Goal: Task Accomplishment & Management: Manage account settings

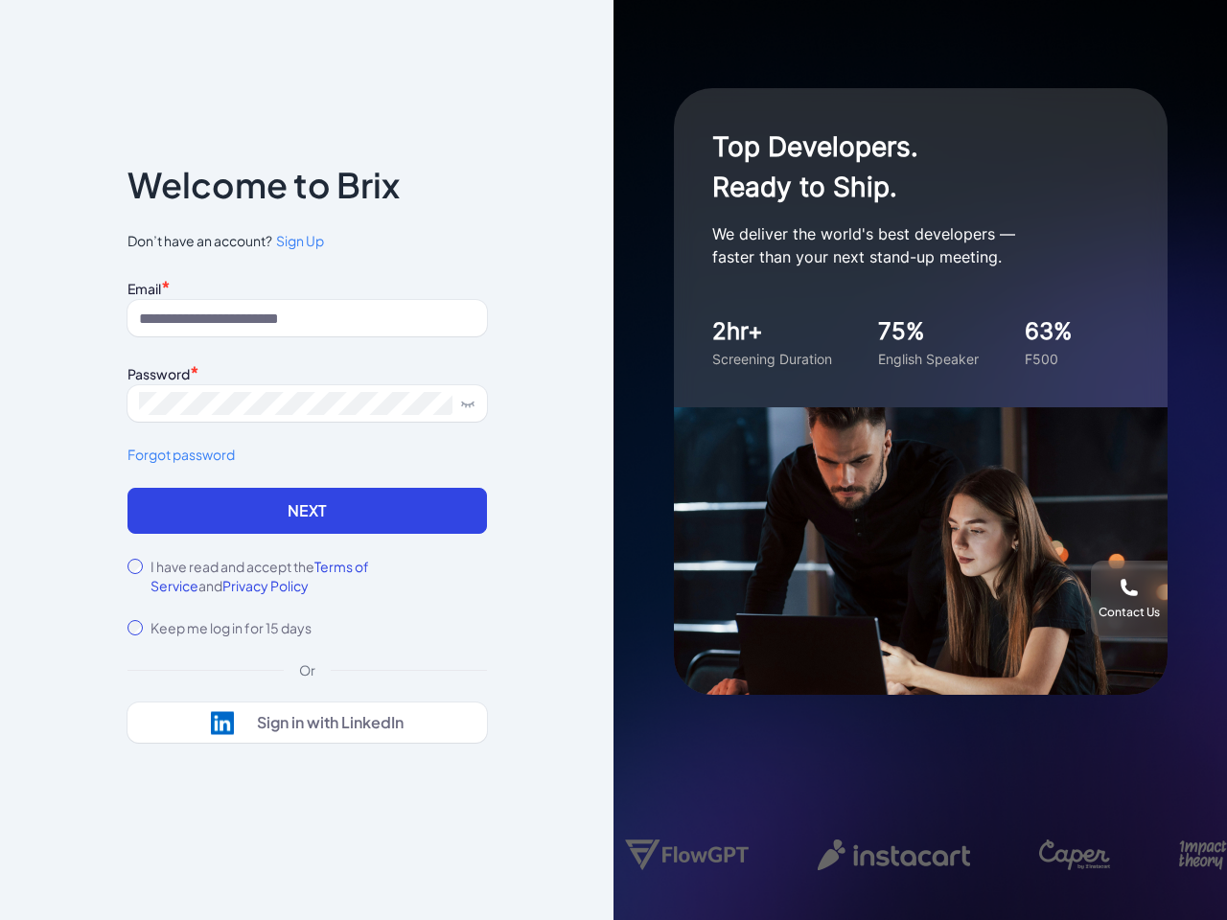
click at [614, 460] on div "Top Developers. Ready to Ship. We deliver the world's best developers — faster …" at bounding box center [921, 460] width 614 height 920
click at [468, 404] on icon at bounding box center [467, 403] width 15 height 15
click at [307, 454] on link "Forgot password" at bounding box center [308, 455] width 360 height 20
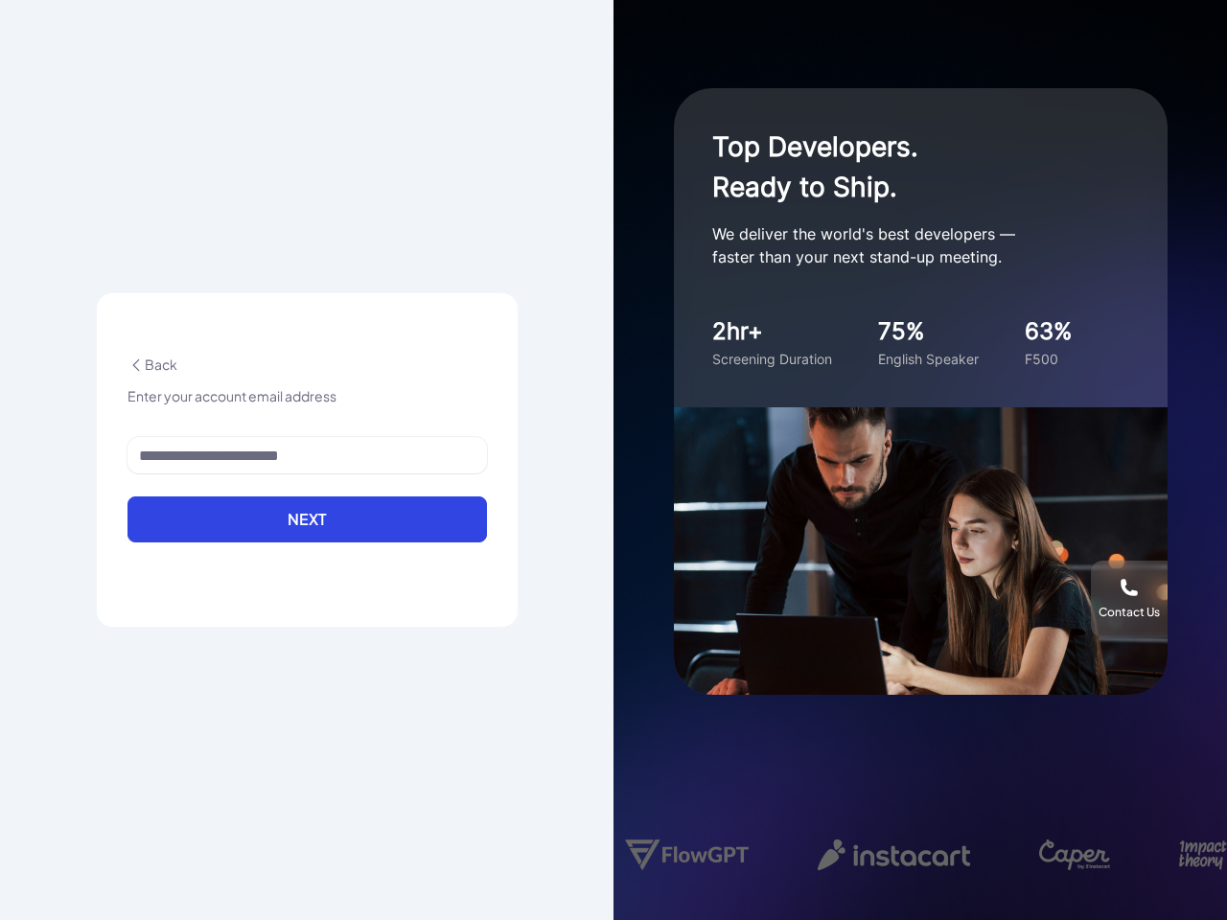
click at [307, 511] on button "Next" at bounding box center [308, 520] width 360 height 46
click at [367, 566] on form "Next" at bounding box center [308, 501] width 360 height 128
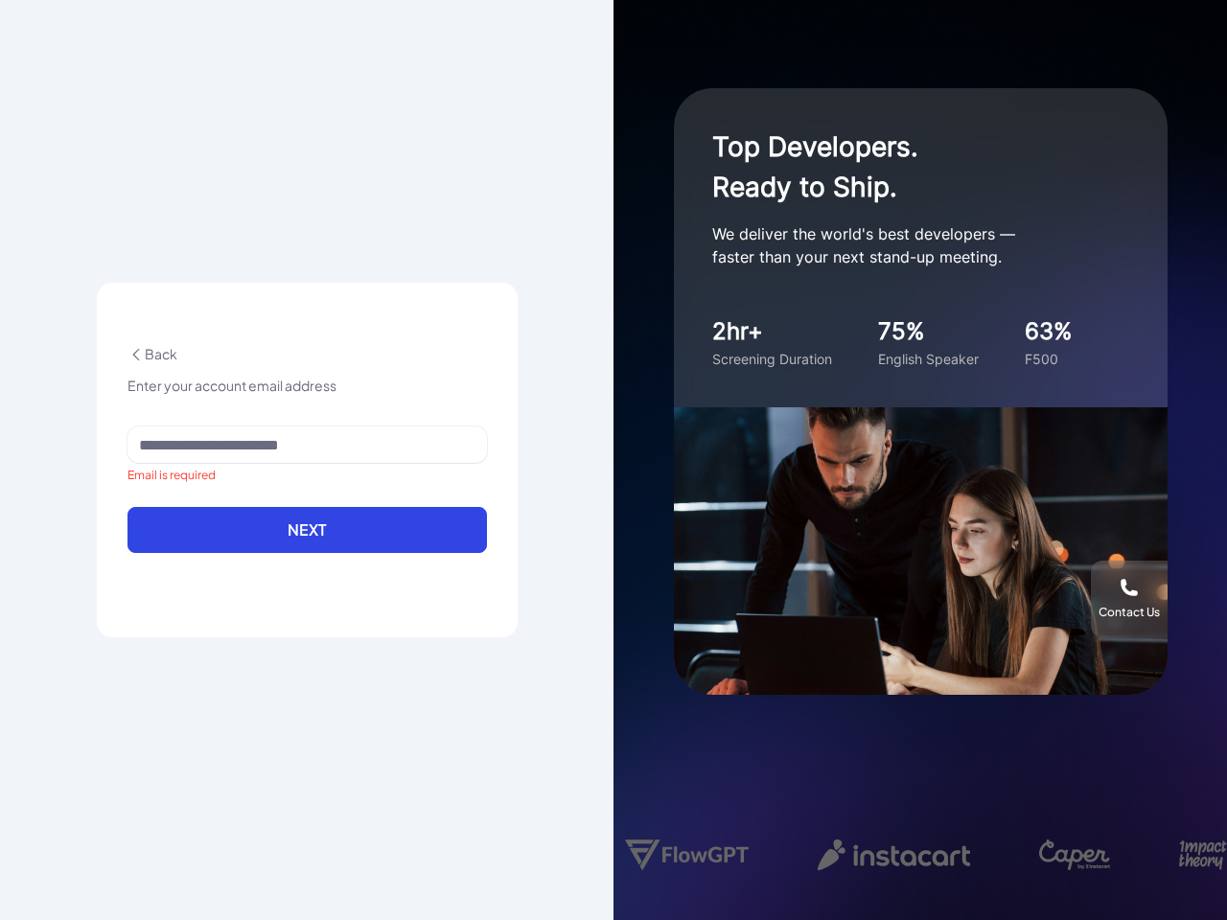
click at [193, 586] on div "Back Enter your account email address Email is required Next" at bounding box center [307, 460] width 421 height 355
click at [307, 723] on div "Back Enter your account email address Email is required Next" at bounding box center [307, 460] width 614 height 920
click at [1129, 599] on div "Contact Us" at bounding box center [1129, 599] width 77 height 42
